Goal: Task Accomplishment & Management: Manage account settings

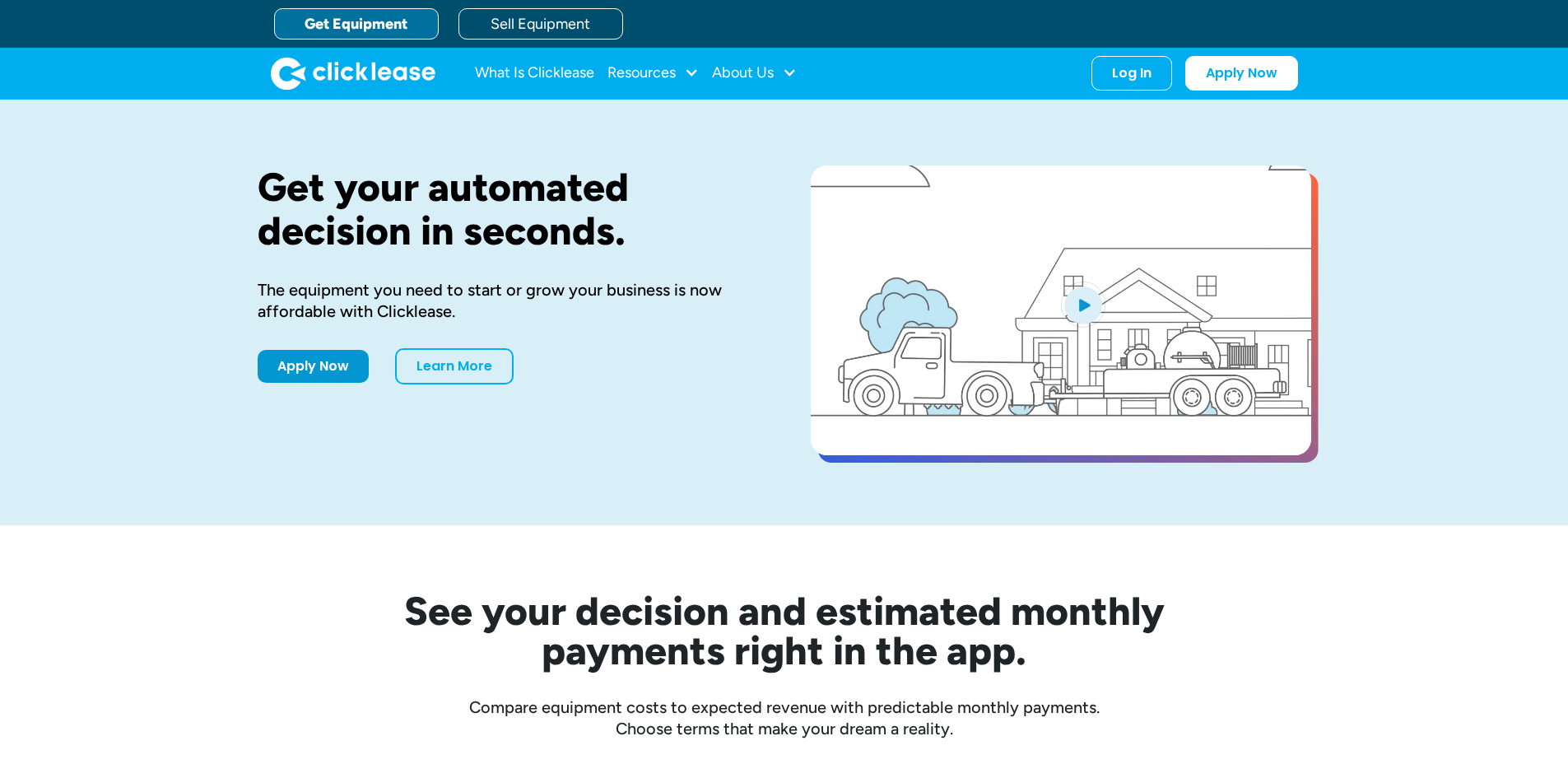
click at [1127, 70] on div "Log In" at bounding box center [1131, 73] width 39 height 16
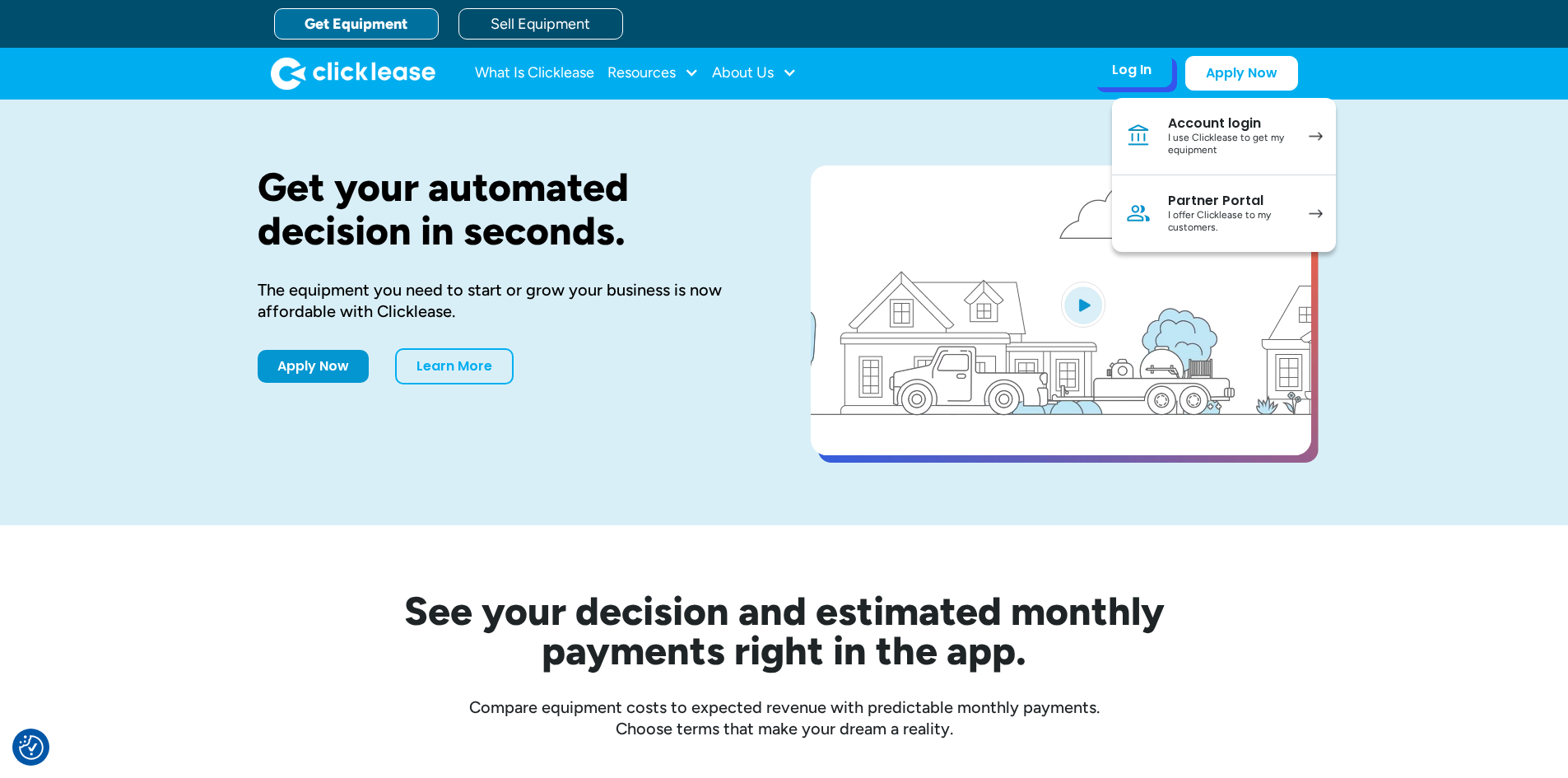
click at [1243, 124] on div "Account login" at bounding box center [1230, 124] width 125 height 16
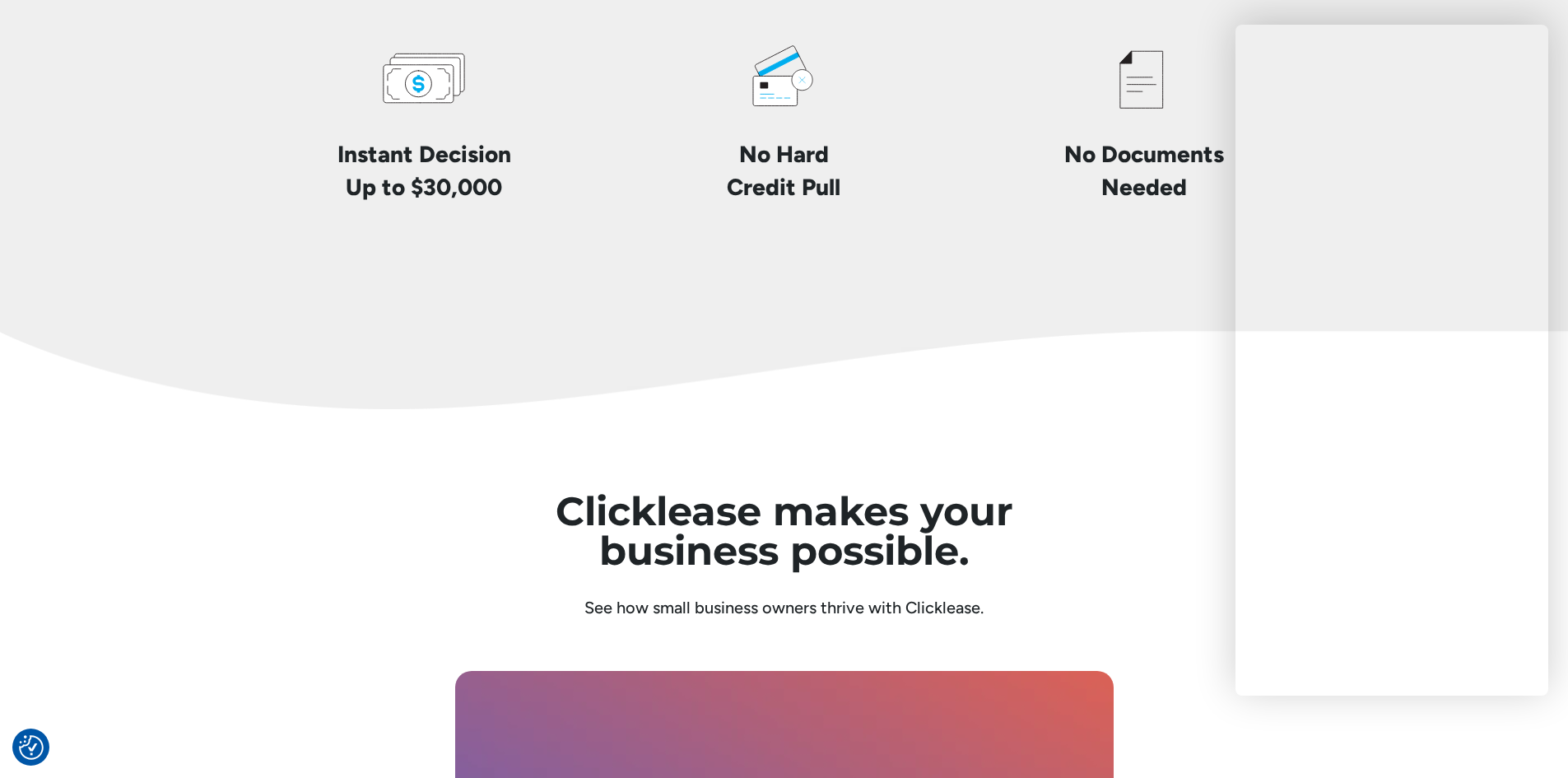
scroll to position [4220, 0]
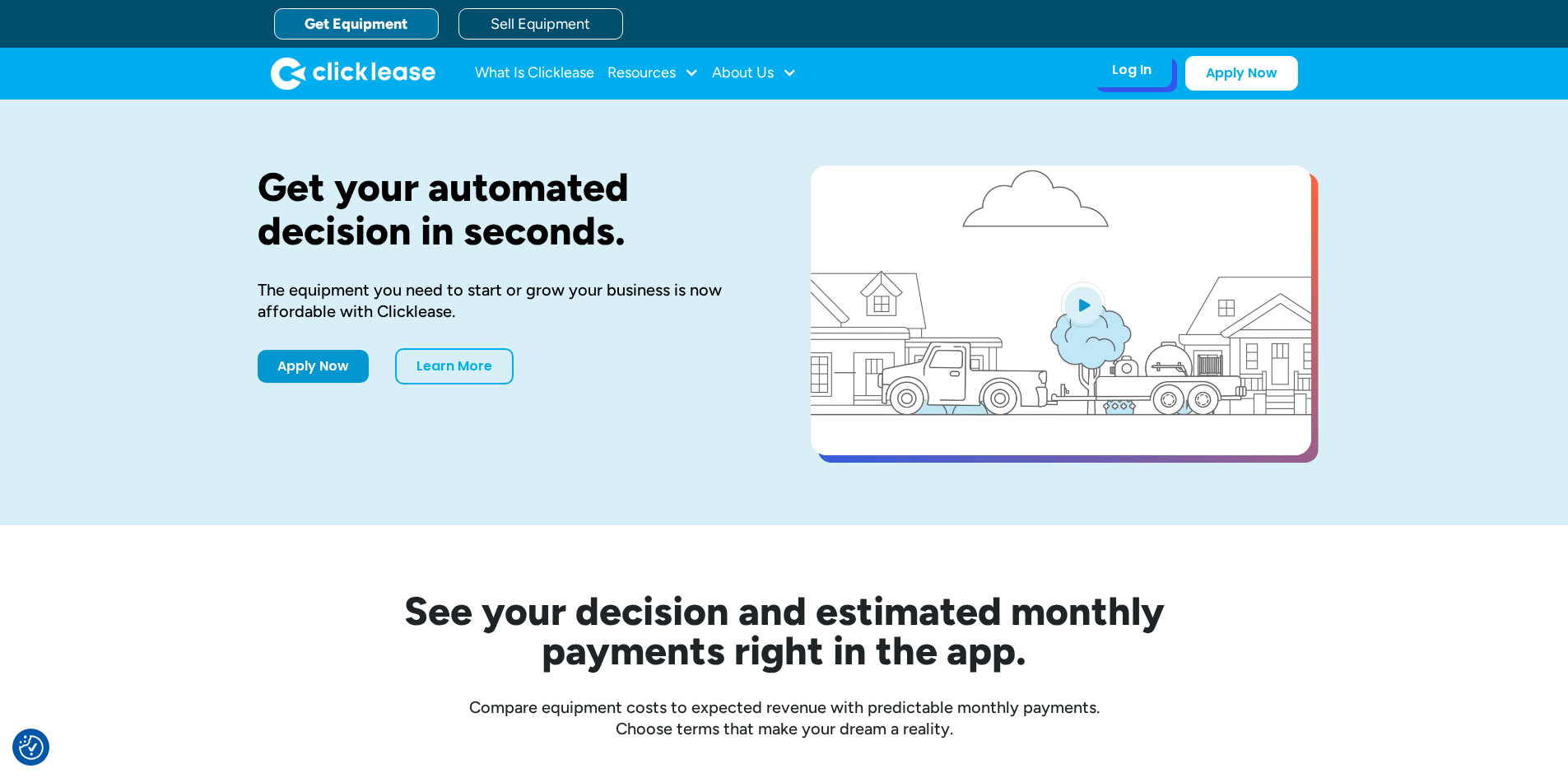
click at [1111, 71] on div "Log In Account login I use Clicklease to get my equipment Partner Portal I offe…" at bounding box center [1132, 71] width 81 height 35
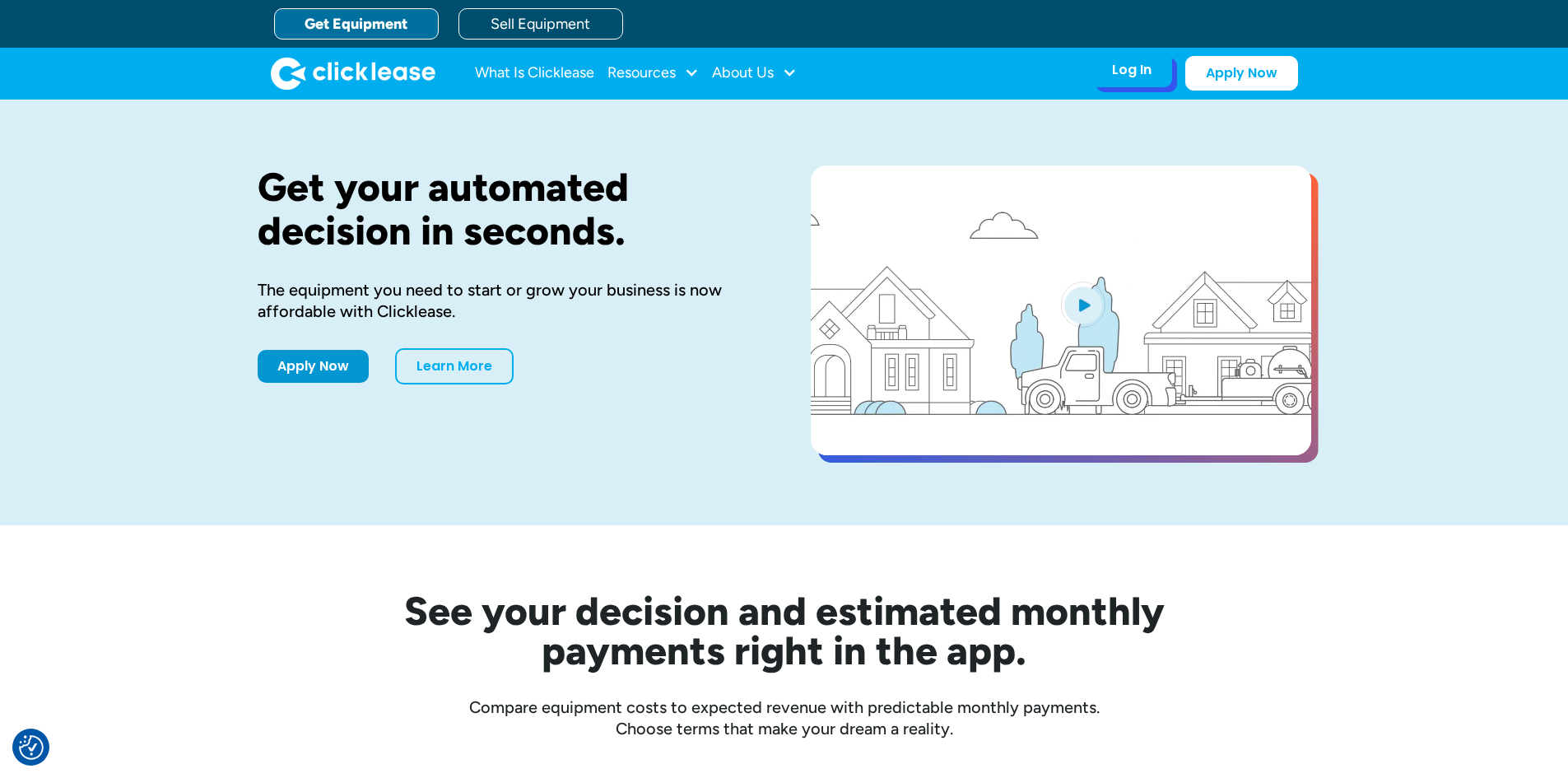
click at [1130, 72] on div "Log In" at bounding box center [1131, 70] width 39 height 16
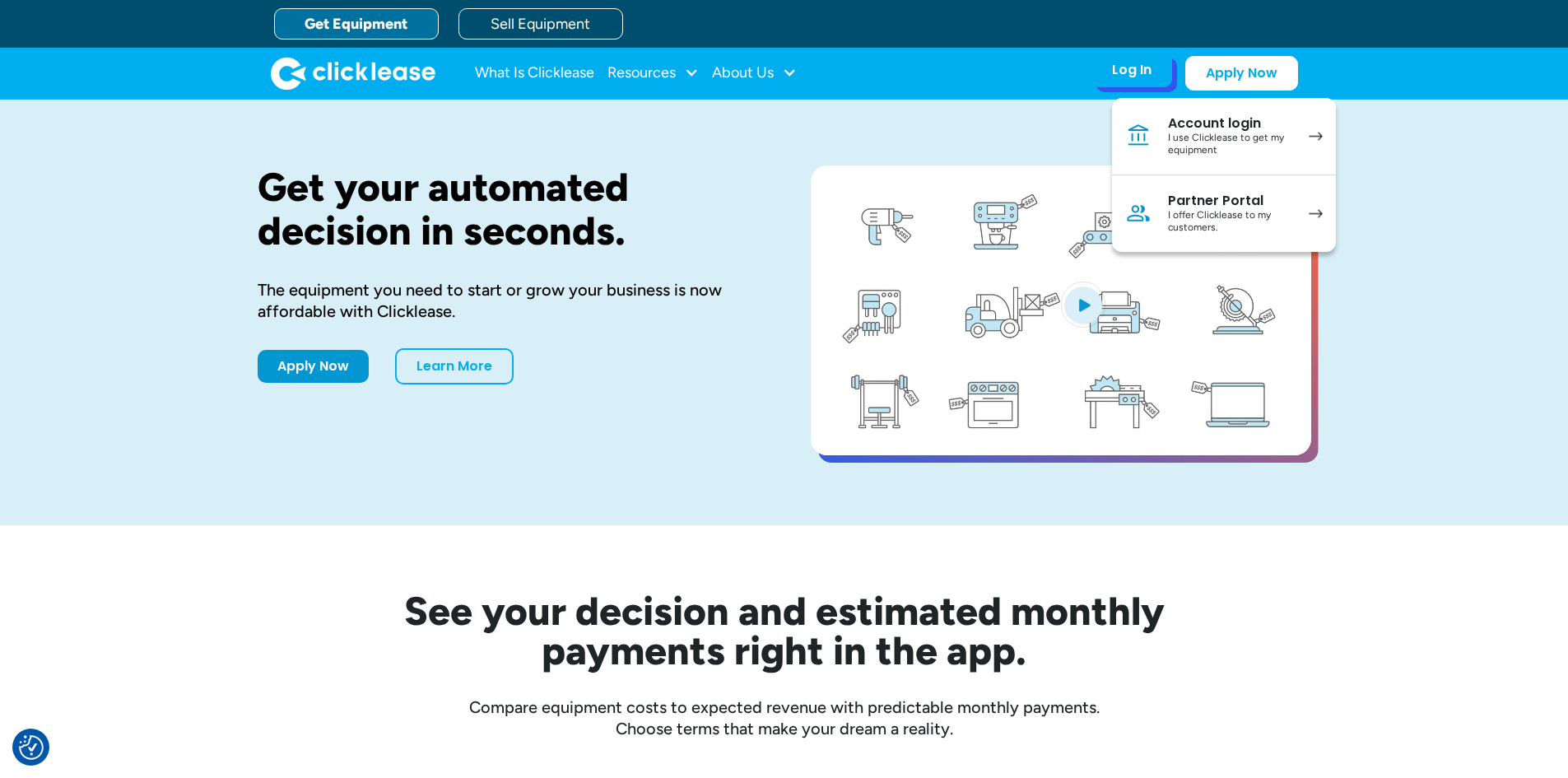
click at [1168, 128] on link "Account login I use Clicklease to get my equipment" at bounding box center [1224, 137] width 223 height 77
